Goal: Communication & Community: Answer question/provide support

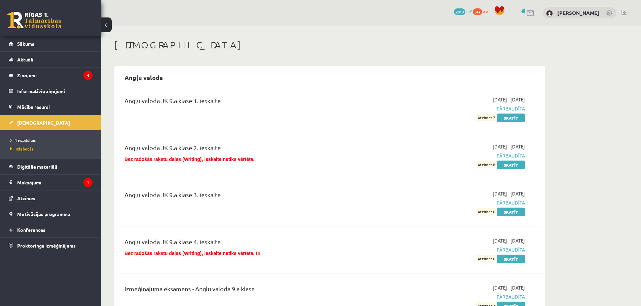
click at [36, 121] on span "[DEMOGRAPHIC_DATA]" at bounding box center [43, 123] width 53 height 6
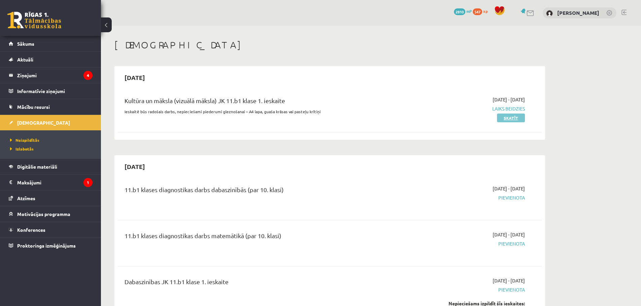
click at [518, 119] on link "Skatīt" at bounding box center [511, 118] width 28 height 9
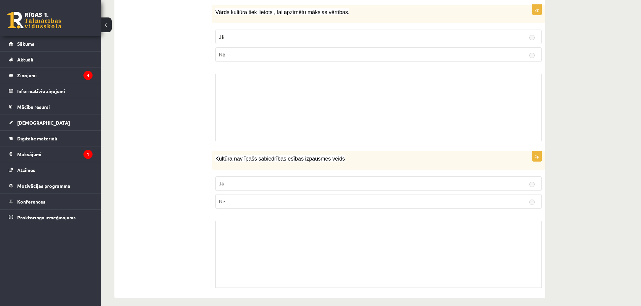
scroll to position [2053, 0]
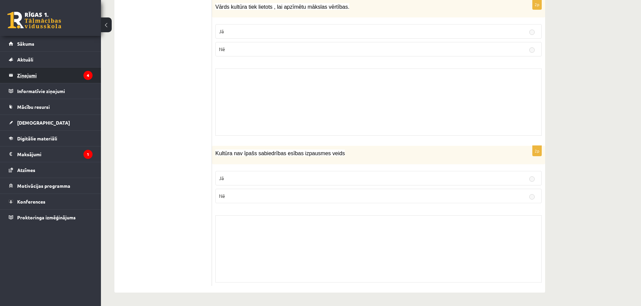
click at [36, 76] on legend "Ziņojumi 4" at bounding box center [54, 75] width 75 height 15
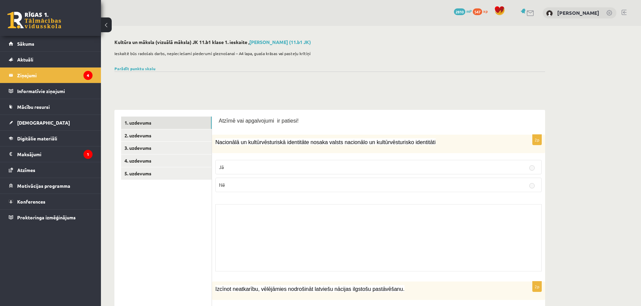
click at [223, 121] on span "Atzīmē vai apgalvojumi ir patiesi!" at bounding box center [259, 121] width 80 height 6
click at [133, 135] on link "2. uzdevums" at bounding box center [166, 136] width 90 height 12
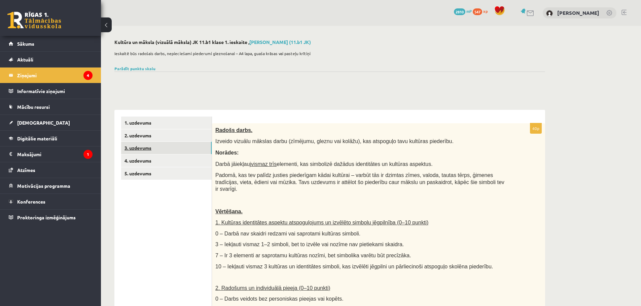
click at [143, 146] on link "3. uzdevums" at bounding box center [166, 148] width 90 height 12
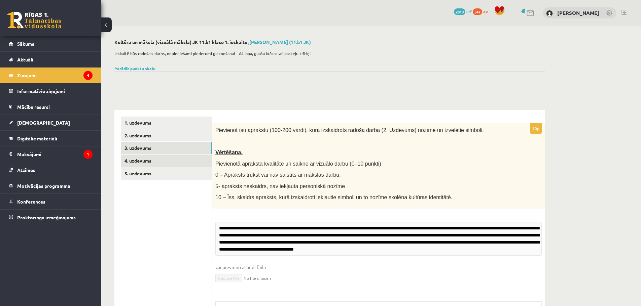
click at [140, 158] on link "4. uzdevums" at bounding box center [166, 161] width 90 height 12
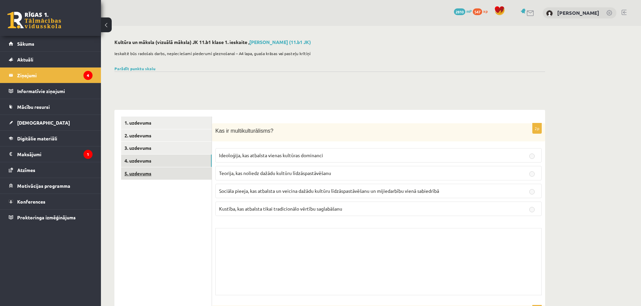
click at [141, 173] on link "5. uzdevums" at bounding box center [166, 174] width 90 height 12
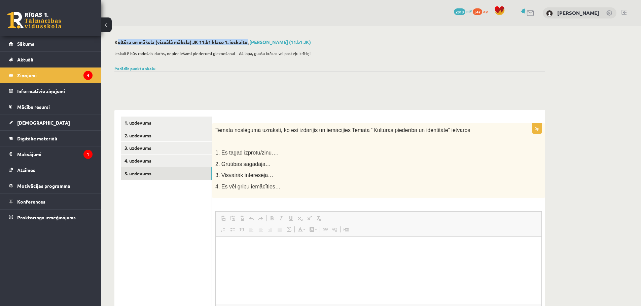
drag, startPoint x: 115, startPoint y: 42, endPoint x: 242, endPoint y: 46, distance: 126.9
click at [248, 46] on div "Kultūra un māksla (vizuālā māksla) JK 11.b1 klase 1. ieskaite , Natans Ginzburg…" at bounding box center [329, 43] width 431 height 8
copy h2 "Kultūra un māksla (vizuālā māksla) JK 11.b1 klase 1. ieskaite"
click at [531, 13] on link at bounding box center [530, 13] width 8 height 6
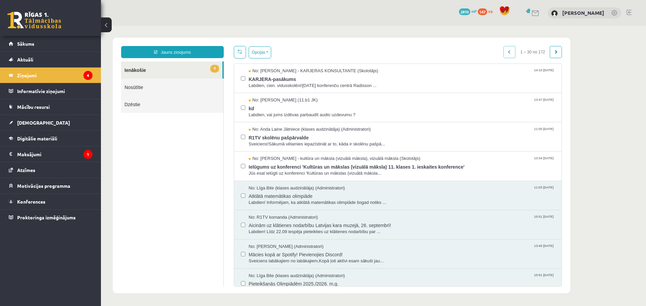
click at [615, 13] on link at bounding box center [614, 13] width 7 height 7
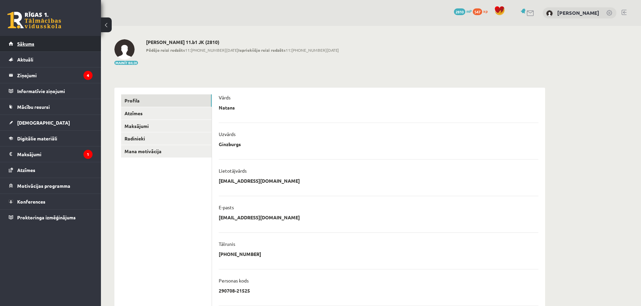
click at [24, 42] on span "Sākums" at bounding box center [25, 44] width 17 height 6
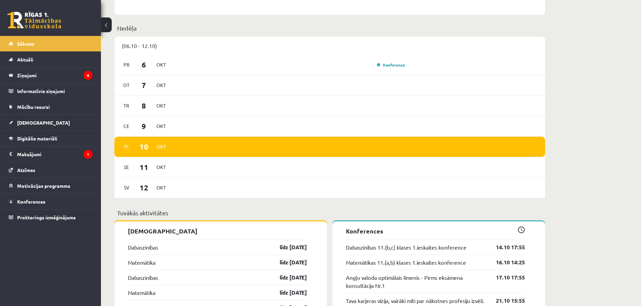
scroll to position [404, 0]
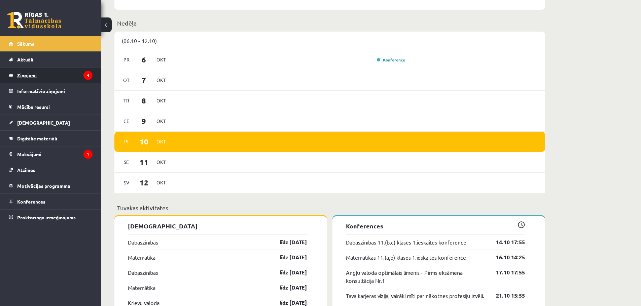
click at [25, 77] on legend "Ziņojumi 4" at bounding box center [54, 75] width 75 height 15
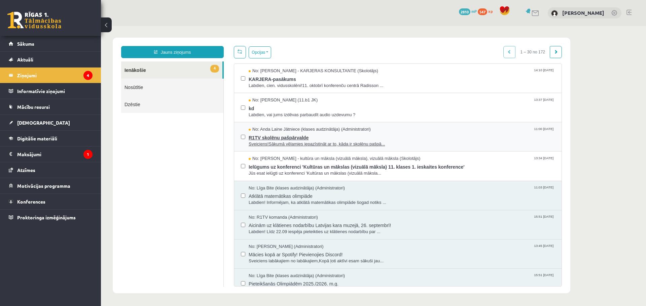
click at [286, 128] on span "No: Anda Laine Jātniece (klases audzinātāja) (Administratori)" at bounding box center [310, 129] width 122 height 6
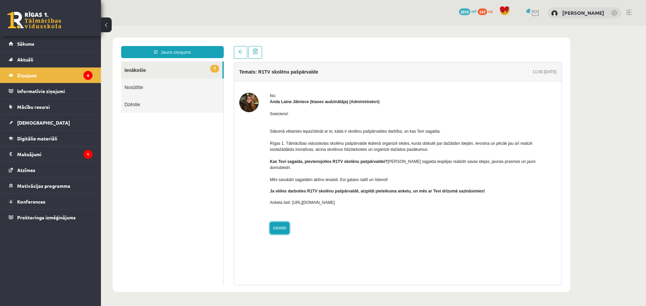
click at [282, 223] on link "Atbildēt" at bounding box center [280, 228] width 20 height 12
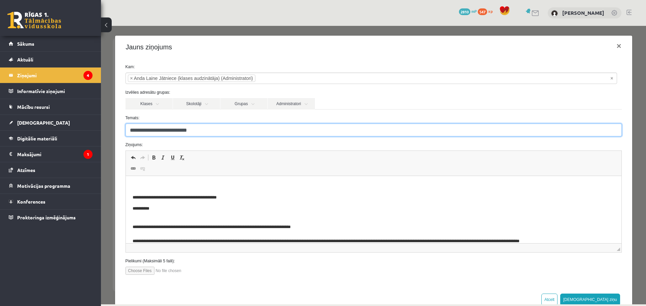
drag, startPoint x: 214, startPoint y: 130, endPoint x: 121, endPoint y: 134, distance: 93.6
click at [121, 134] on div "**********" at bounding box center [373, 130] width 506 height 13
paste input "**********"
type input "**********"
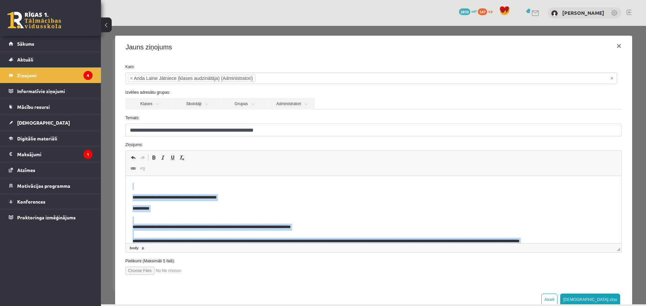
scroll to position [59, 0]
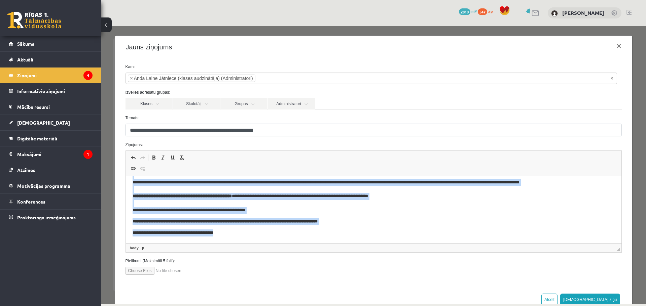
drag, startPoint x: 139, startPoint y: 184, endPoint x: 301, endPoint y: 412, distance: 280.1
click at [272, 244] on html "**********" at bounding box center [373, 180] width 496 height 126
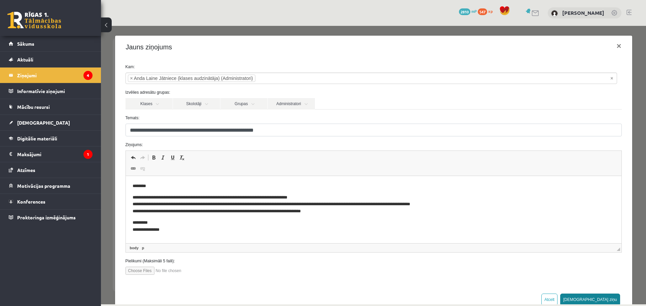
click at [610, 301] on button "Sūtīt ziņu" at bounding box center [590, 300] width 60 height 12
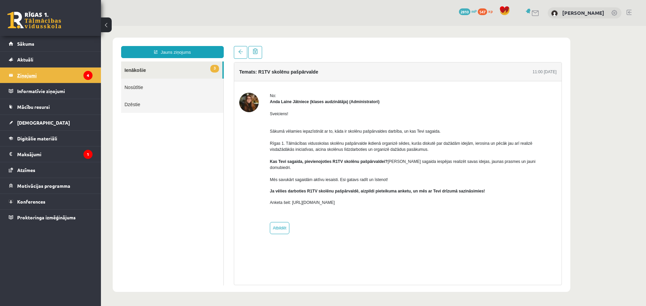
click at [25, 73] on legend "Ziņojumi 4" at bounding box center [54, 75] width 75 height 15
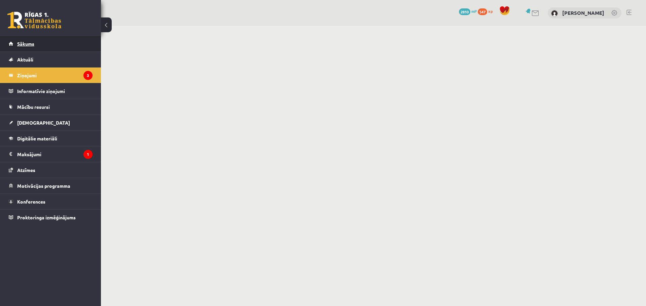
click at [32, 44] on span "Sākums" at bounding box center [25, 44] width 17 height 6
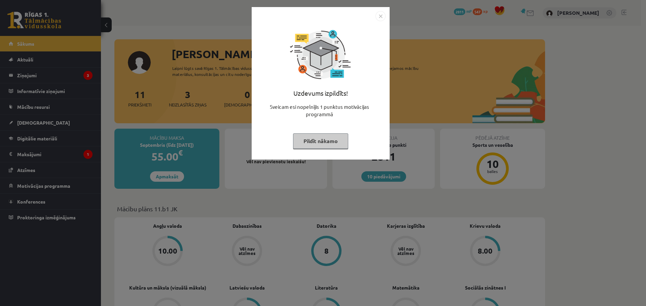
click at [381, 16] on img "Close" at bounding box center [380, 16] width 10 height 10
